Goal: Navigation & Orientation: Go to known website

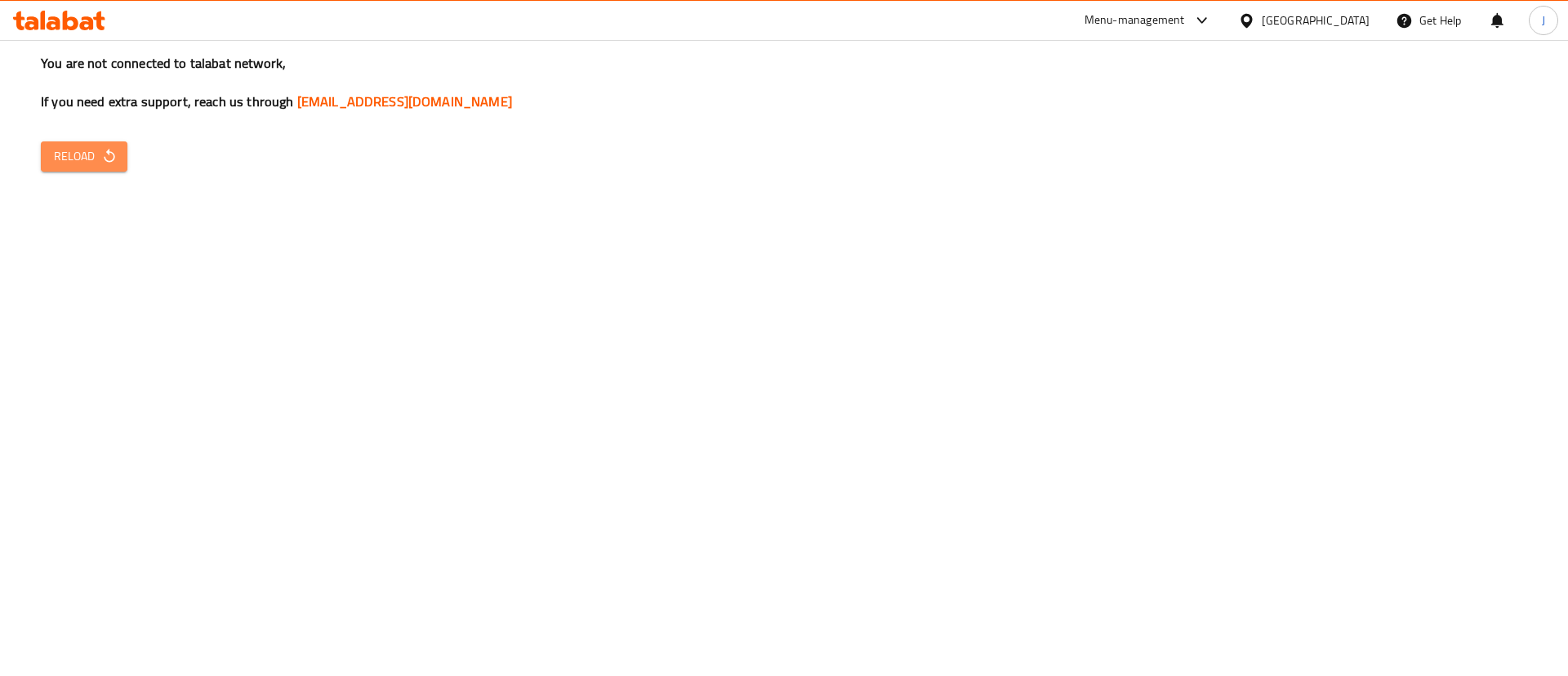
click at [91, 163] on span "Reload" at bounding box center [84, 157] width 60 height 20
click at [78, 2] on div "Menu-management [GEOGRAPHIC_DATA] Get Help J" at bounding box center [784, 20] width 1568 height 39
click at [80, 17] on icon at bounding box center [59, 20] width 92 height 19
